Goal: Information Seeking & Learning: Learn about a topic

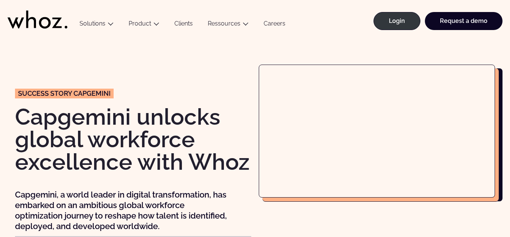
click at [379, 197] on div at bounding box center [377, 151] width 236 height 172
click at [406, 220] on div at bounding box center [377, 151] width 236 height 172
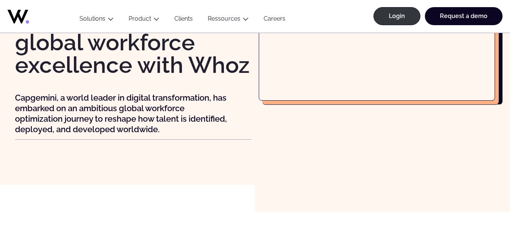
scroll to position [8, 0]
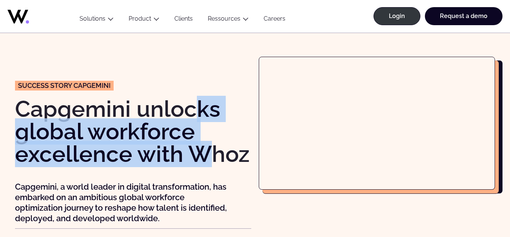
drag, startPoint x: 200, startPoint y: 103, endPoint x: 200, endPoint y: 161, distance: 57.8
click at [200, 161] on h1 "Capgemini unlocks global workforce excellence with Whoz" at bounding box center [133, 132] width 236 height 68
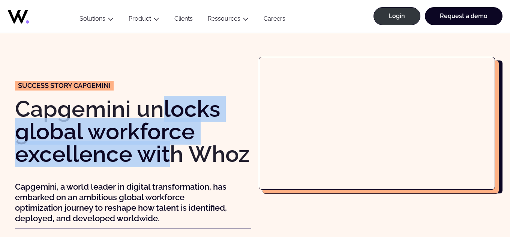
drag, startPoint x: 170, startPoint y: 155, endPoint x: 159, endPoint y: 113, distance: 43.7
click at [159, 113] on h1 "Capgemini unlocks global workforce excellence with Whoz" at bounding box center [133, 132] width 236 height 68
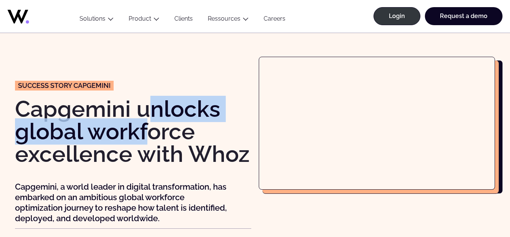
drag, startPoint x: 150, startPoint y: 104, endPoint x: 150, endPoint y: 153, distance: 48.8
click at [150, 151] on h1 "Capgemini unlocks global workforce excellence with Whoz" at bounding box center [133, 132] width 236 height 68
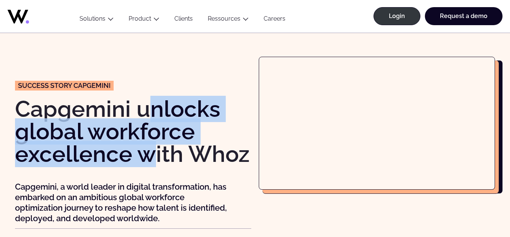
click at [150, 153] on h1 "Capgemini unlocks global workforce excellence with Whoz" at bounding box center [133, 132] width 236 height 68
drag, startPoint x: 145, startPoint y: 153, endPoint x: 129, endPoint y: 102, distance: 53.1
click at [129, 102] on h1 "Capgemini unlocks global workforce excellence with Whoz" at bounding box center [133, 132] width 236 height 68
drag, startPoint x: 130, startPoint y: 116, endPoint x: 130, endPoint y: 148, distance: 31.5
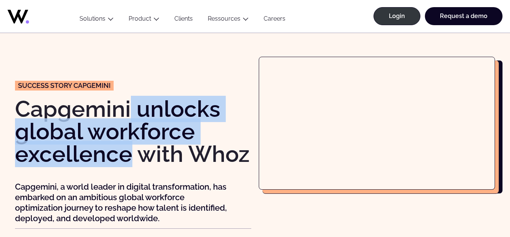
click at [130, 148] on h1 "Capgemini unlocks global workforce excellence with Whoz" at bounding box center [133, 132] width 236 height 68
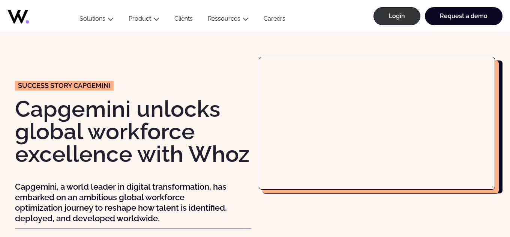
click at [128, 151] on h1 "Capgemini unlocks global workforce excellence with Whoz" at bounding box center [133, 132] width 236 height 68
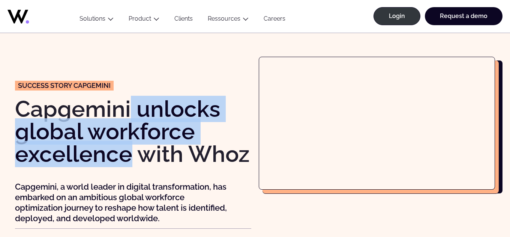
drag, startPoint x: 128, startPoint y: 154, endPoint x: 128, endPoint y: 111, distance: 42.4
click at [128, 111] on h1 "Capgemini unlocks global workforce excellence with Whoz" at bounding box center [133, 132] width 236 height 68
drag, startPoint x: 129, startPoint y: 111, endPoint x: 129, endPoint y: 150, distance: 39.0
click at [129, 150] on h1 "Capgemini unlocks global workforce excellence with Whoz" at bounding box center [133, 132] width 236 height 68
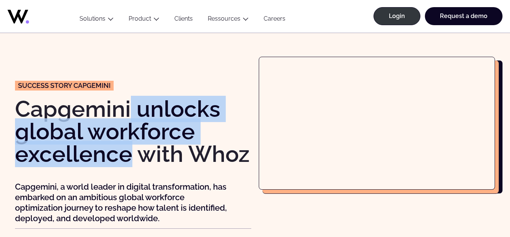
click at [129, 150] on h1 "Capgemini unlocks global workforce excellence with Whoz" at bounding box center [133, 132] width 236 height 68
drag, startPoint x: 129, startPoint y: 150, endPoint x: 129, endPoint y: 115, distance: 34.9
click at [129, 115] on h1 "Capgemini unlocks global workforce excellence with Whoz" at bounding box center [133, 132] width 236 height 68
drag, startPoint x: 129, startPoint y: 115, endPoint x: 129, endPoint y: 154, distance: 38.7
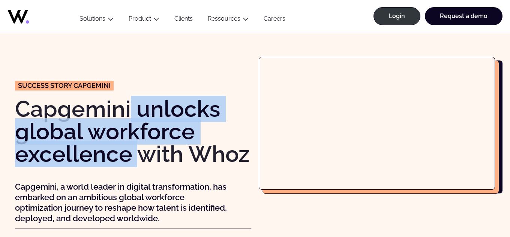
click at [129, 153] on h1 "Capgemini unlocks global workforce excellence with Whoz" at bounding box center [133, 132] width 236 height 68
click at [129, 154] on h1 "Capgemini unlocks global workforce excellence with Whoz" at bounding box center [133, 132] width 236 height 68
